Goal: Information Seeking & Learning: Learn about a topic

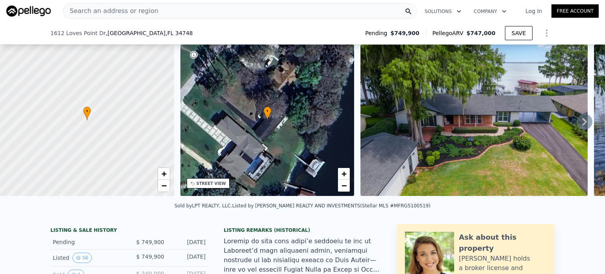
scroll to position [128, 0]
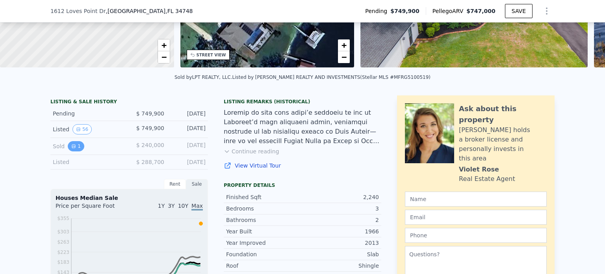
click at [72, 148] on icon "View historical data" at bounding box center [73, 146] width 3 height 3
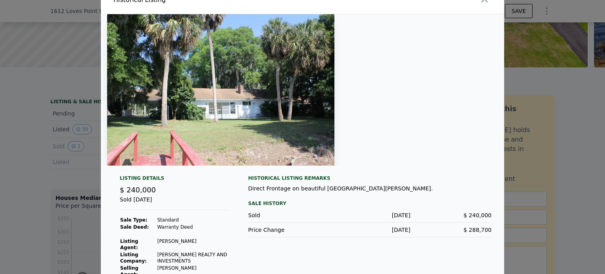
scroll to position [0, 0]
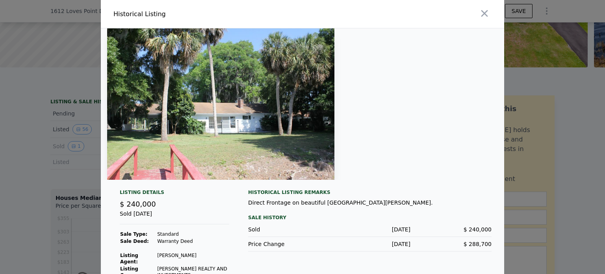
click at [224, 132] on img at bounding box center [220, 103] width 227 height 151
click at [484, 11] on icon "button" at bounding box center [485, 13] width 7 height 7
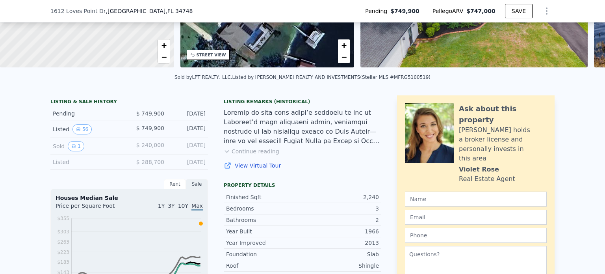
click at [233, 155] on button "Continue reading" at bounding box center [252, 151] width 56 height 8
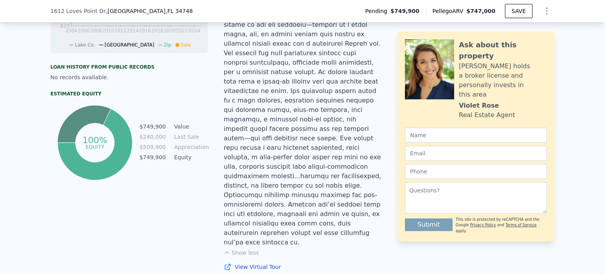
scroll to position [523, 0]
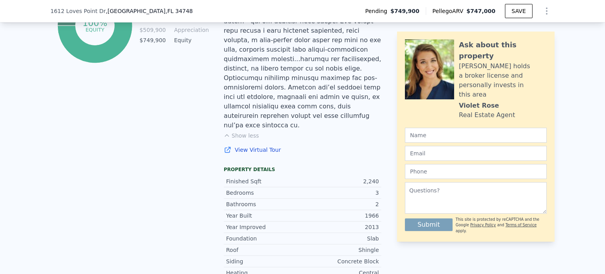
click at [251, 146] on link "View Virtual Tour" at bounding box center [303, 150] width 158 height 8
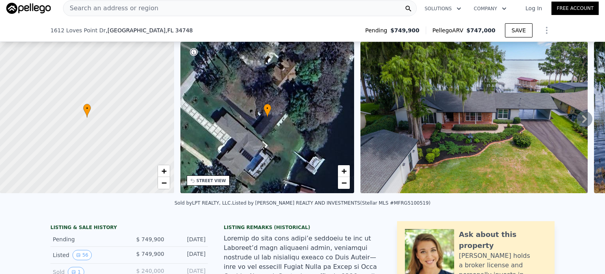
scroll to position [131, 0]
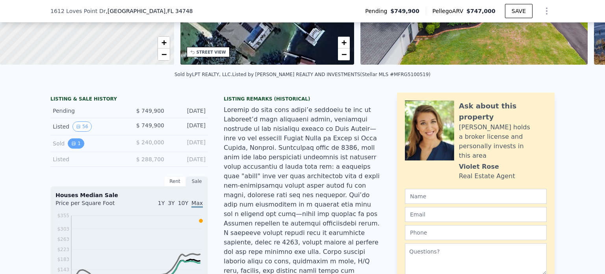
click at [71, 146] on icon "View historical data" at bounding box center [73, 143] width 5 height 5
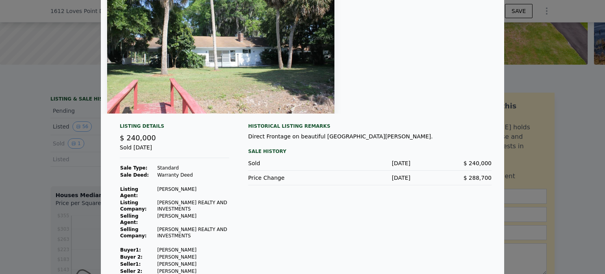
scroll to position [0, 0]
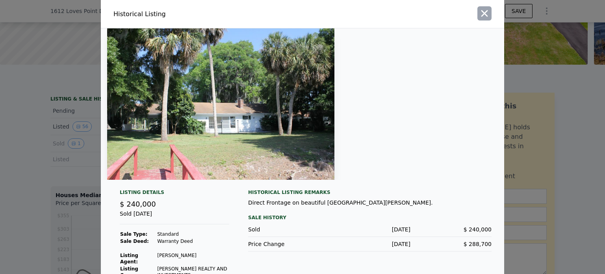
click at [479, 12] on icon "button" at bounding box center [484, 13] width 11 height 11
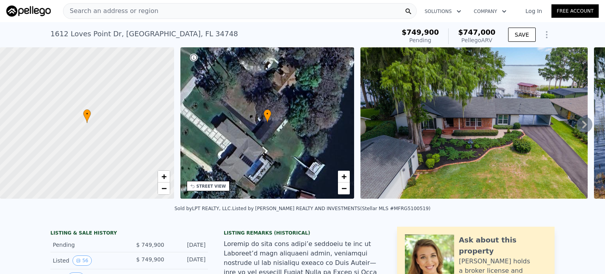
click at [542, 34] on icon "Show Options" at bounding box center [546, 34] width 9 height 9
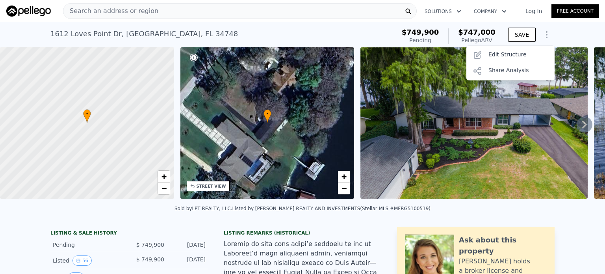
click at [578, 31] on div "[STREET_ADDRESS] Pending from $749,900 (~ARV $747k ) $749,900 Pending $747,000 …" at bounding box center [302, 34] width 605 height 25
